Goal: Task Accomplishment & Management: Manage account settings

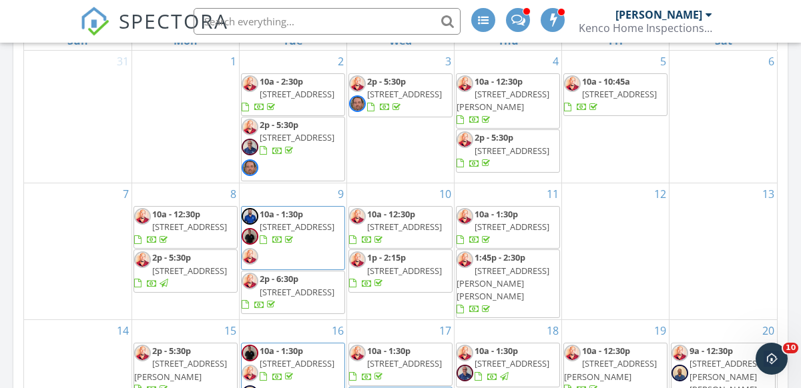
scroll to position [601, 0]
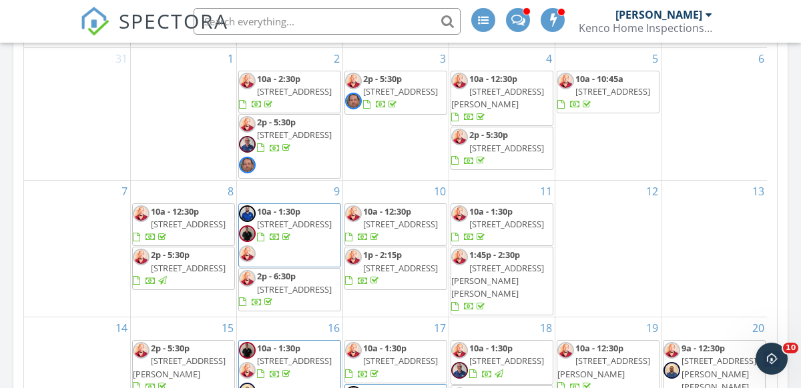
click at [288, 230] on span "6854 W Calumet Cir, Wellington 33467" at bounding box center [294, 224] width 75 height 12
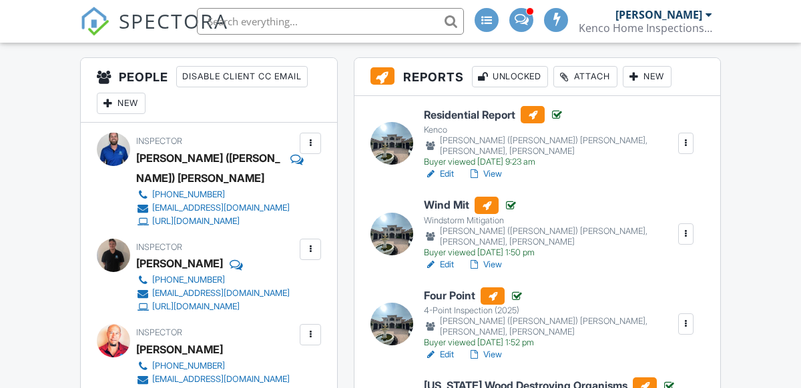
scroll to position [400, 0]
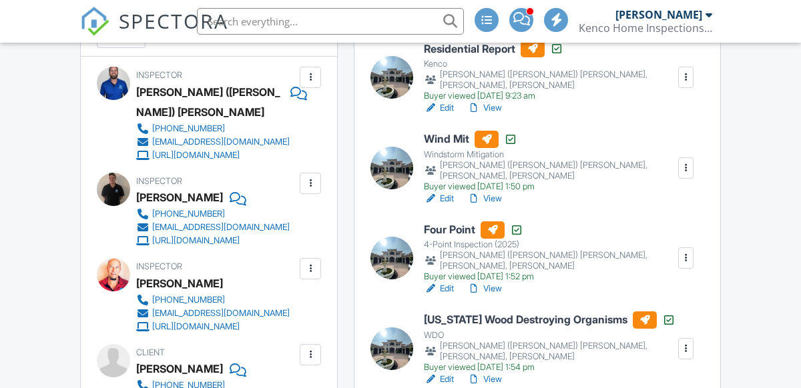
click at [488, 373] on link "View" at bounding box center [484, 379] width 35 height 13
